Goal: Check status: Check status

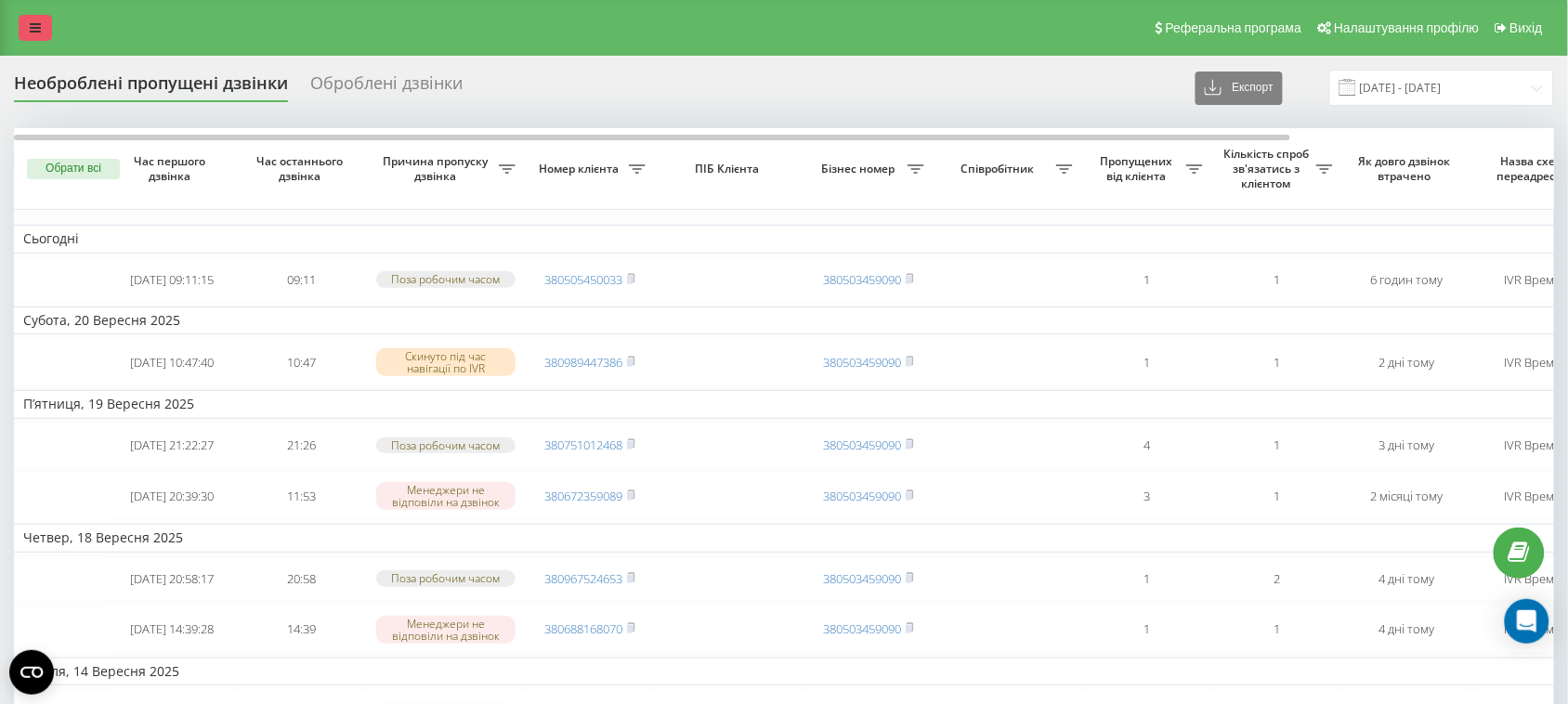
click at [28, 21] on link at bounding box center [35, 27] width 34 height 26
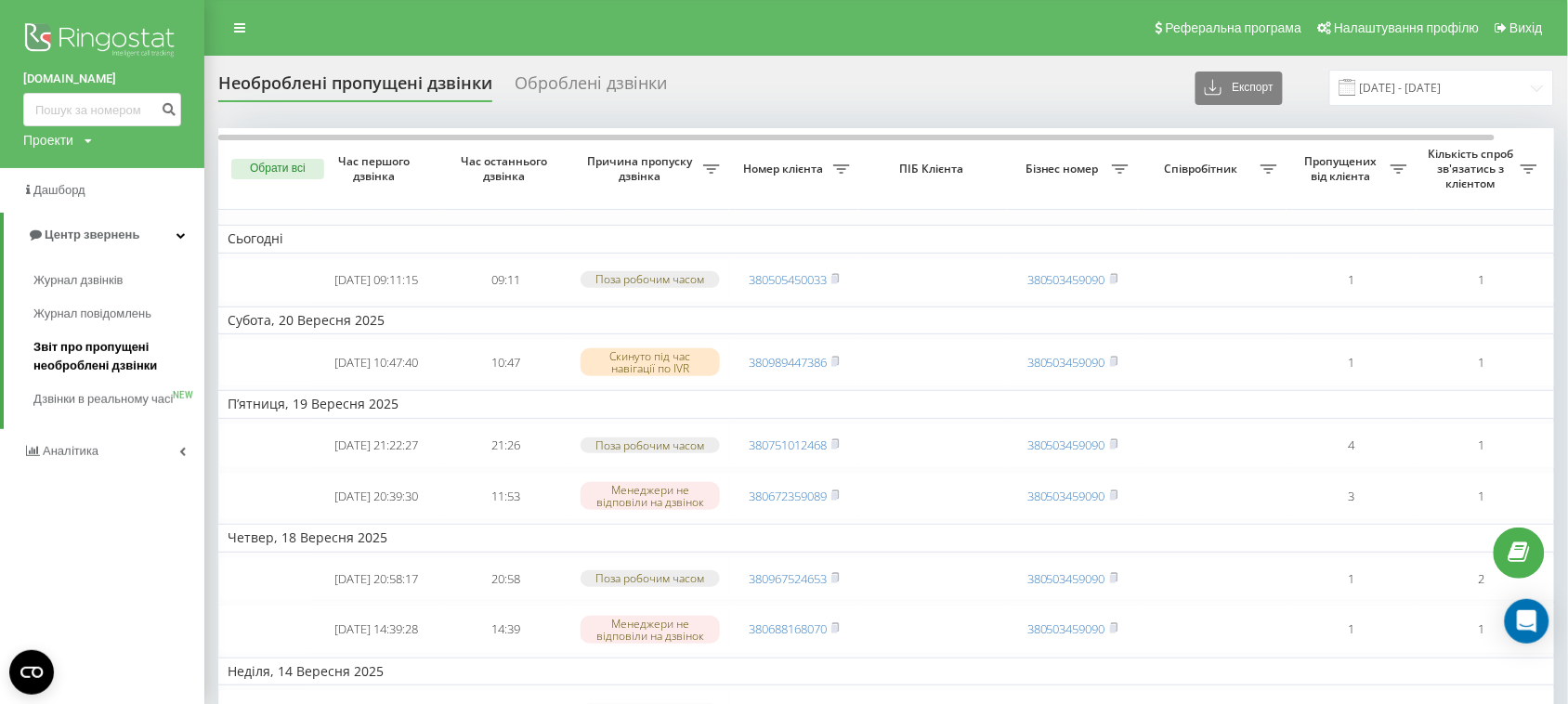
click at [134, 344] on span "Звіт про пропущені необроблені дзвінки" at bounding box center [114, 356] width 161 height 37
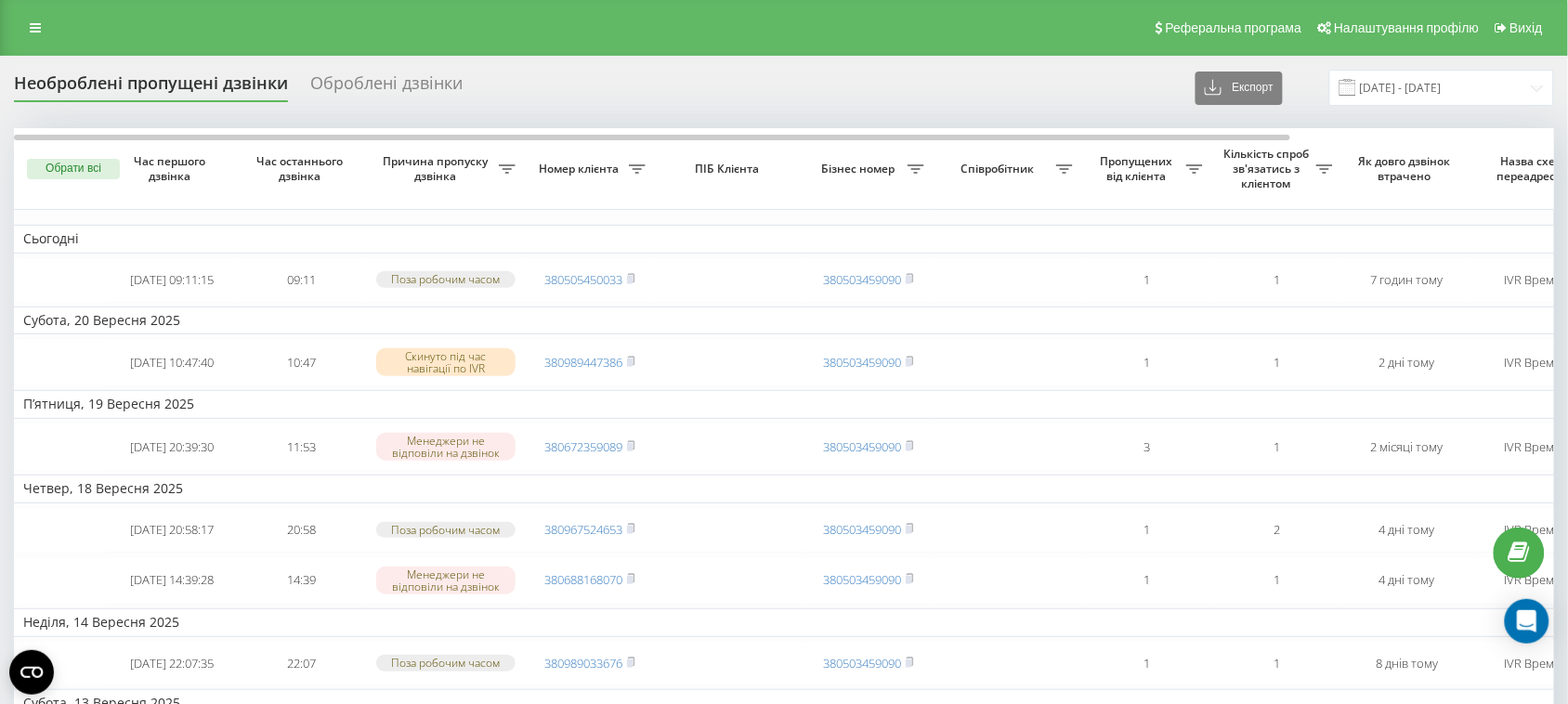
click at [971, 91] on div "Необроблені пропущені дзвінки Оброблені дзвінки Експорт .csv .xlsx 22.08.2025 -…" at bounding box center [784, 88] width 1540 height 36
